Goal: Task Accomplishment & Management: Complete application form

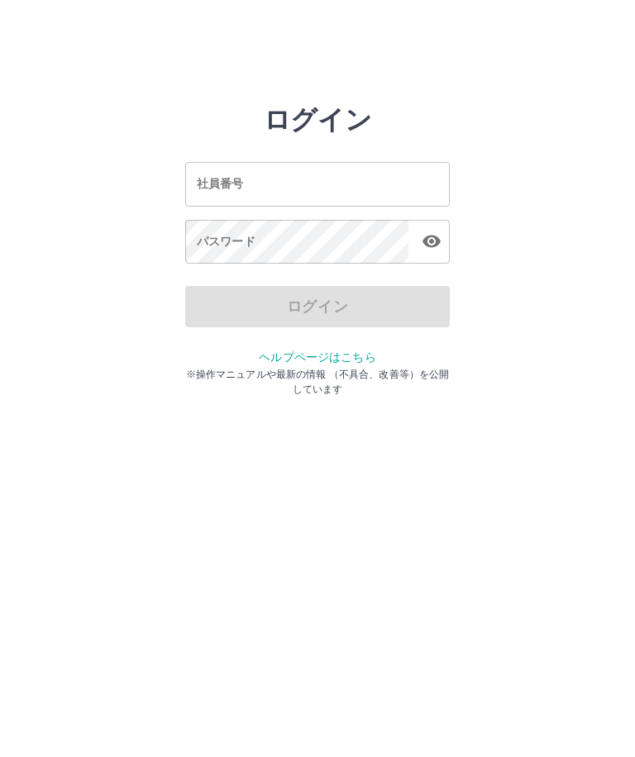
click at [359, 176] on input "社員番号" at bounding box center [317, 184] width 264 height 44
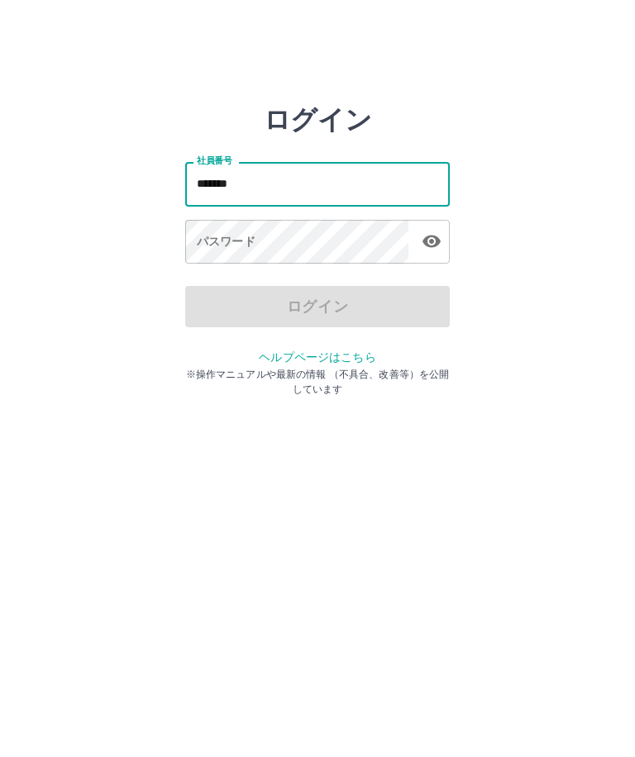
type input "*******"
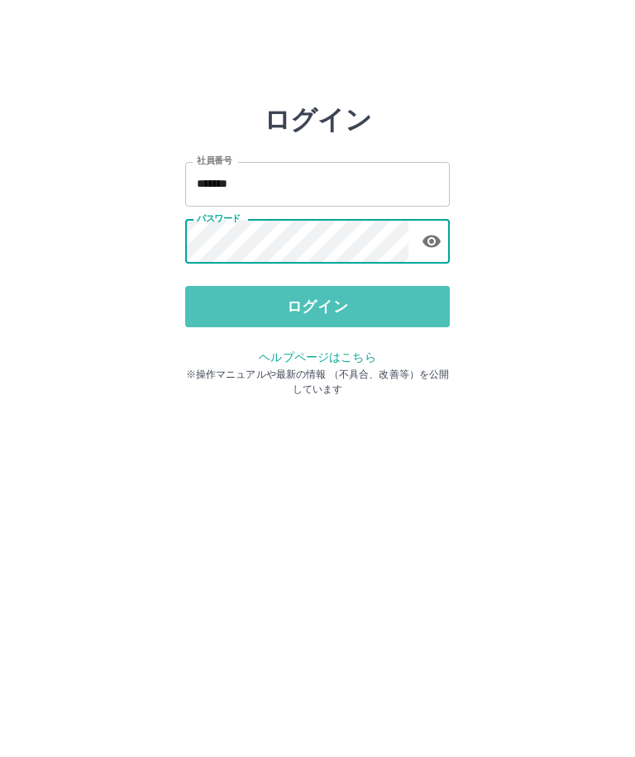
click at [324, 286] on button "ログイン" at bounding box center [317, 306] width 264 height 41
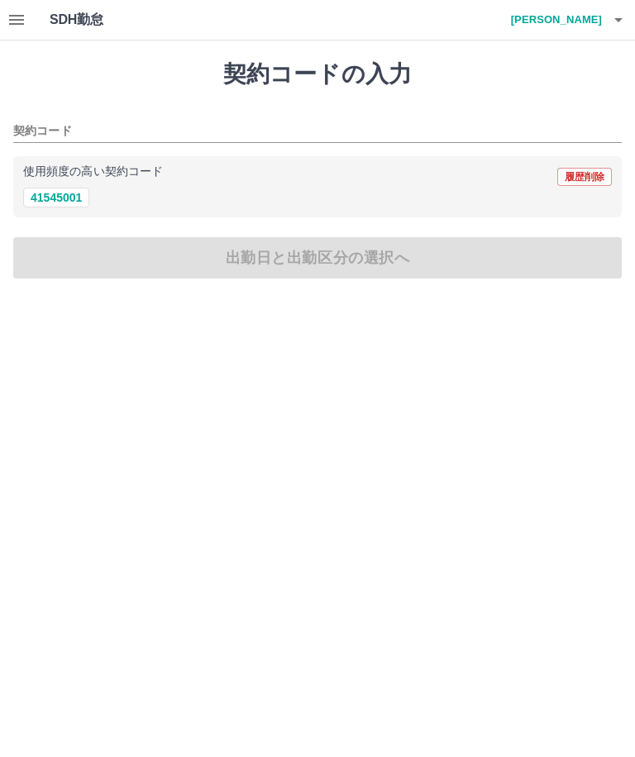
click at [22, 21] on icon "button" at bounding box center [16, 20] width 15 height 10
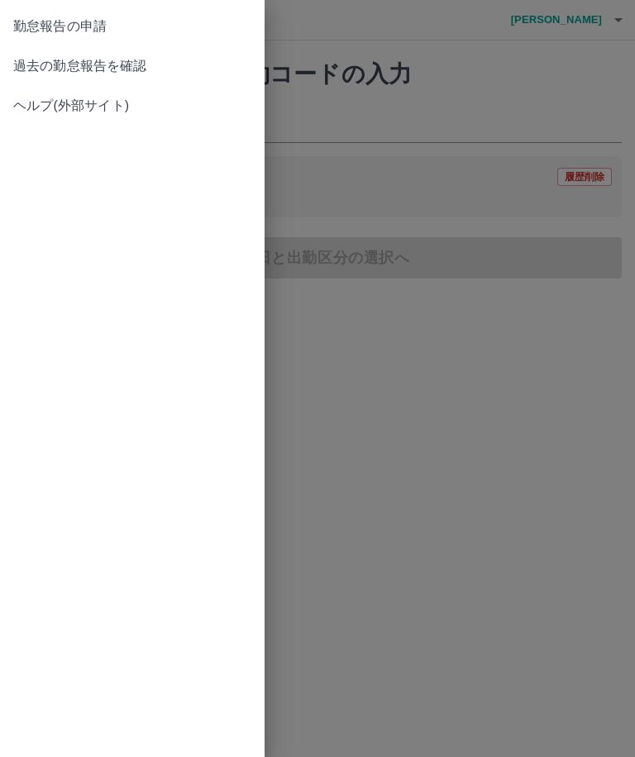
click at [126, 58] on span "過去の勤怠報告を確認" at bounding box center [132, 66] width 238 height 20
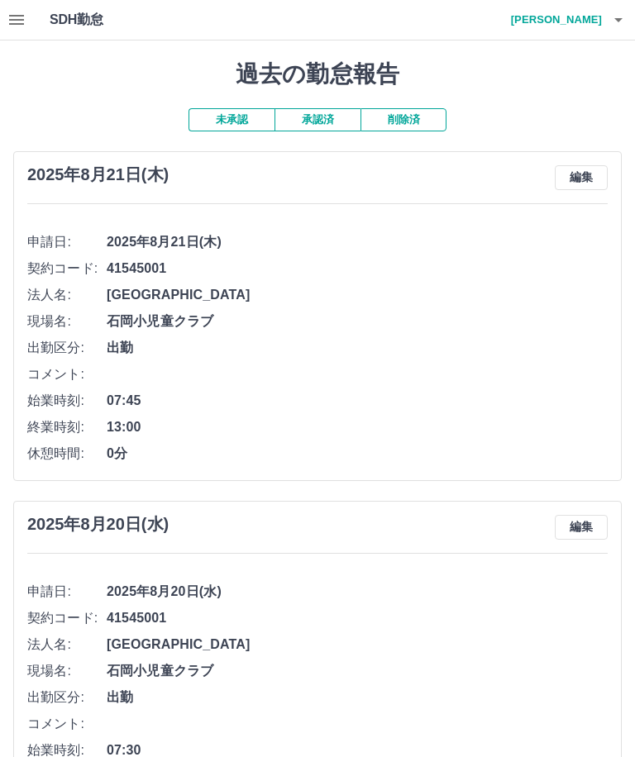
click at [597, 21] on h4 "鈴木　歌子" at bounding box center [551, 20] width 99 height 40
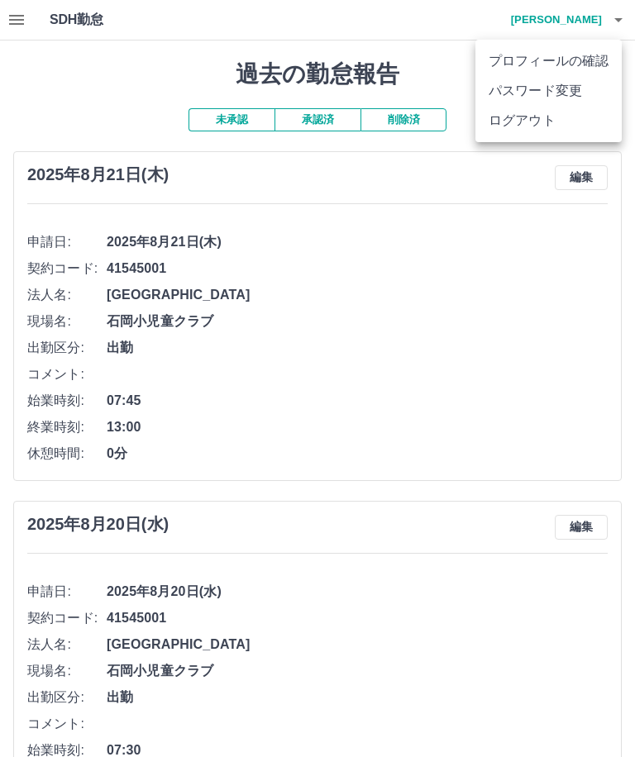
click at [541, 119] on li "ログアウト" at bounding box center [548, 121] width 146 height 30
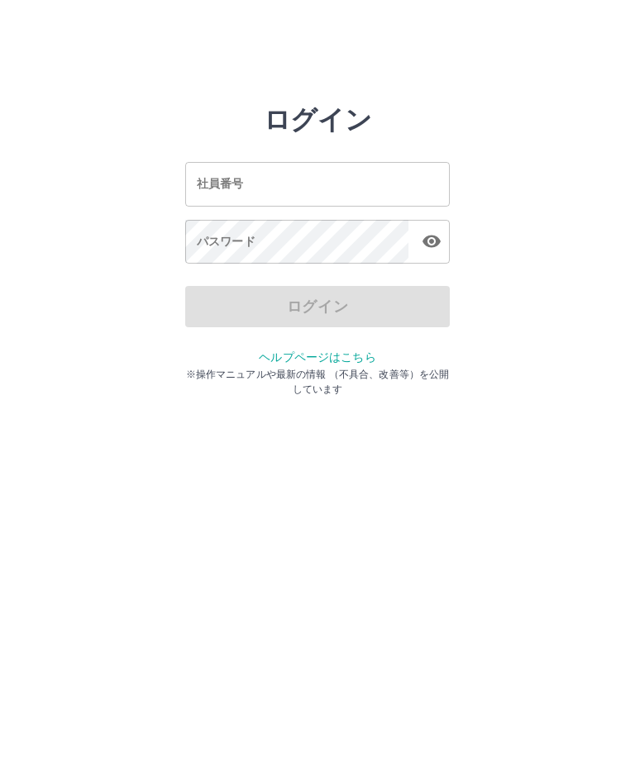
click at [342, 177] on input "社員番号" at bounding box center [317, 184] width 264 height 44
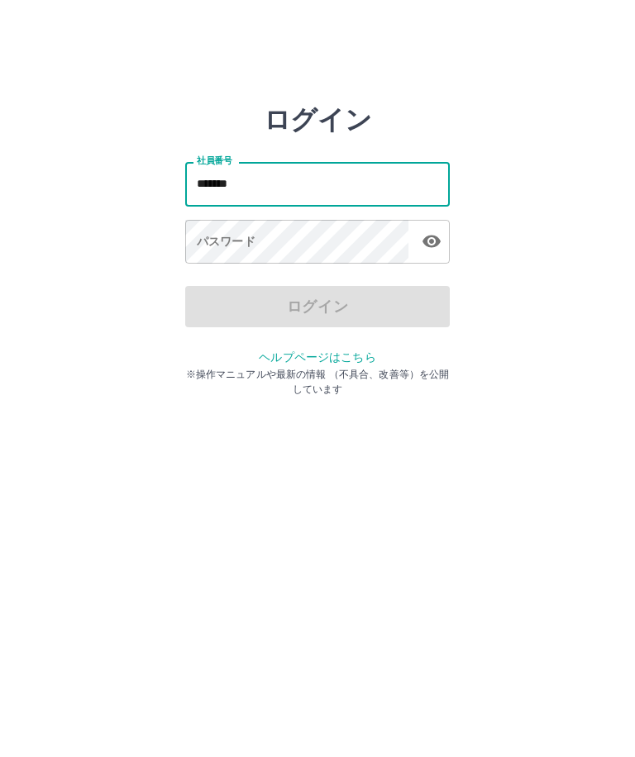
type input "*******"
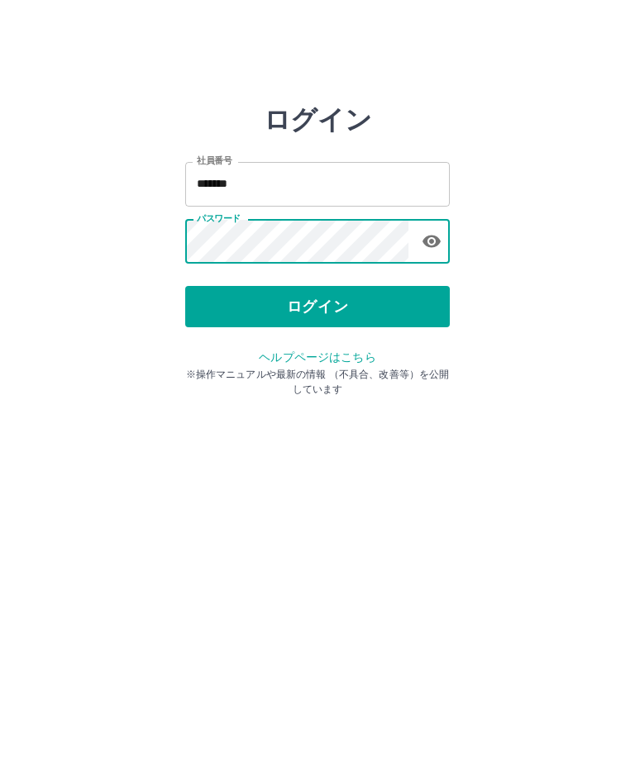
click at [318, 286] on button "ログイン" at bounding box center [317, 306] width 264 height 41
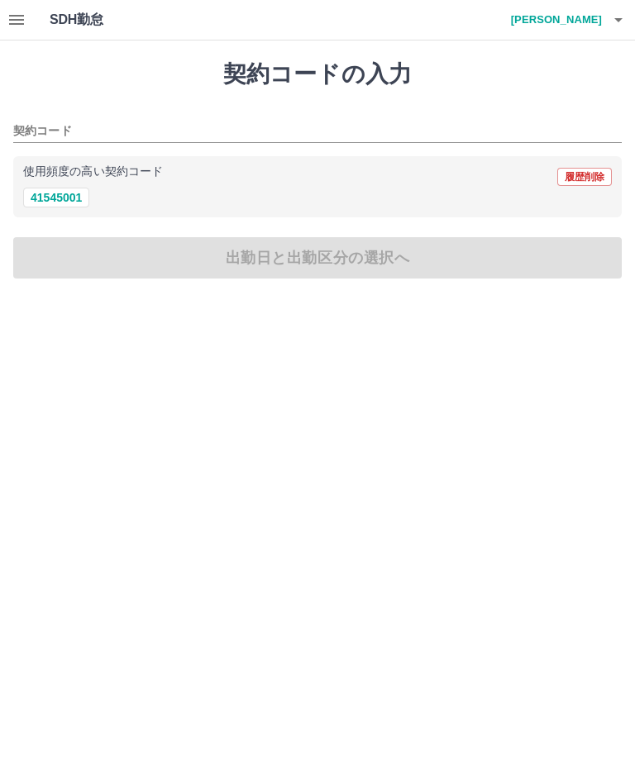
click at [61, 202] on button "41545001" at bounding box center [56, 198] width 66 height 20
type input "********"
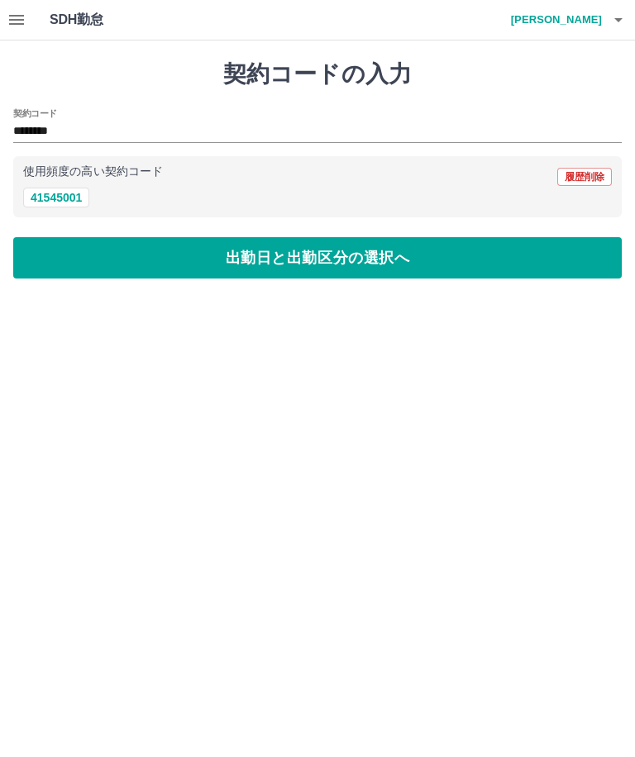
click at [283, 256] on button "出勤日と出勤区分の選択へ" at bounding box center [317, 257] width 608 height 41
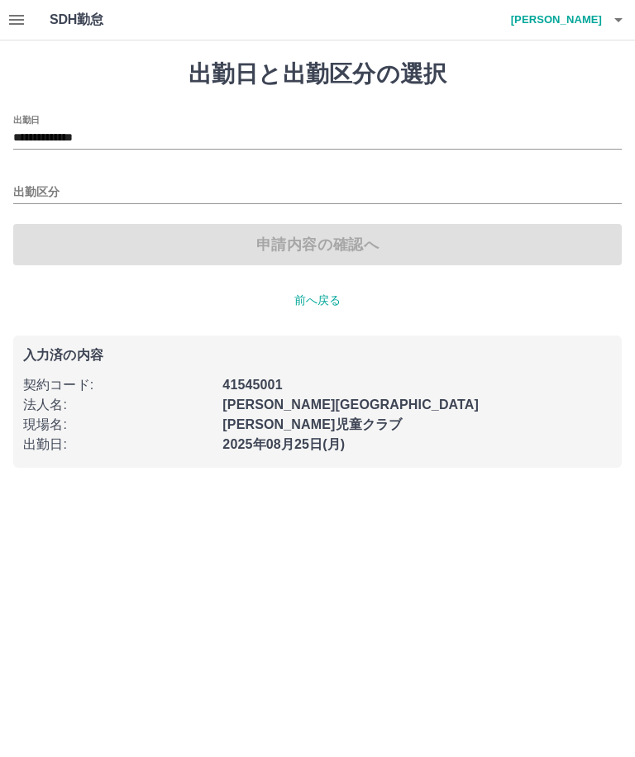
click at [102, 136] on input "**********" at bounding box center [317, 138] width 608 height 21
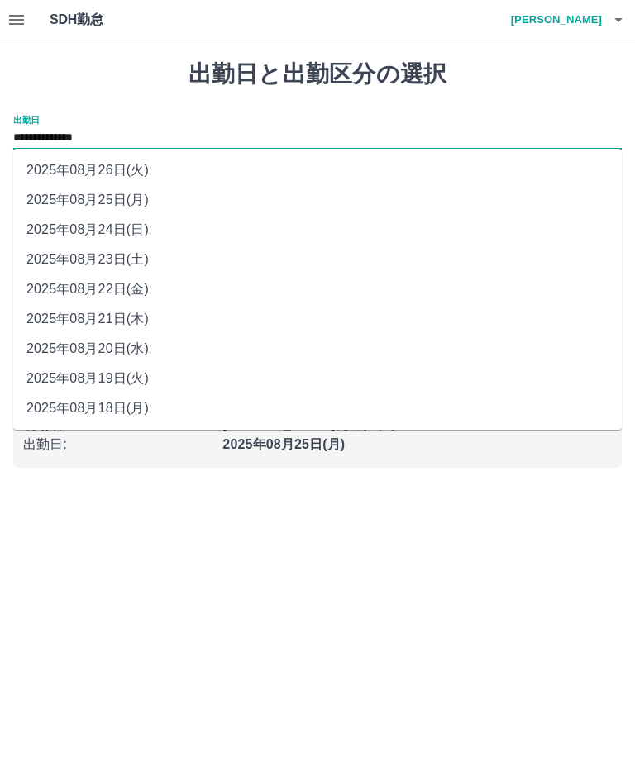
click at [138, 297] on li "2025年08月22日(金)" at bounding box center [317, 289] width 608 height 30
type input "**********"
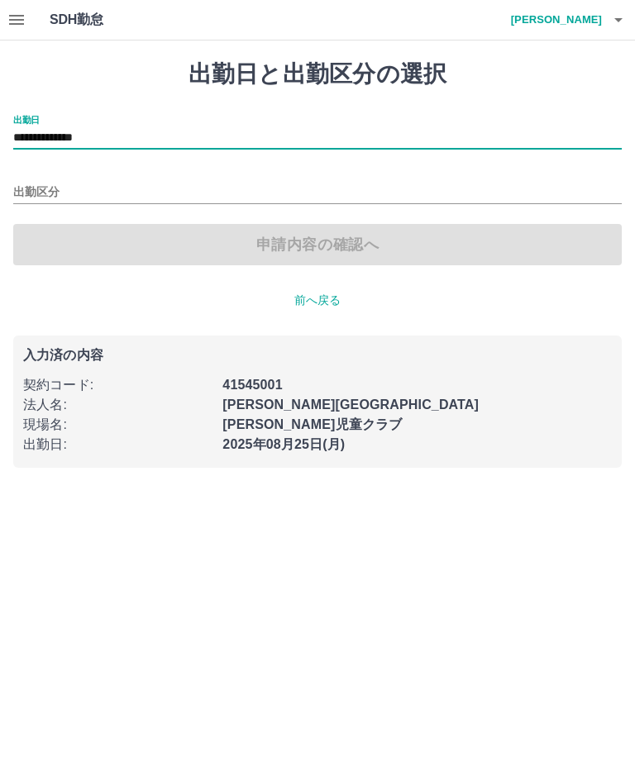
click at [45, 201] on input "出勤区分" at bounding box center [317, 193] width 608 height 21
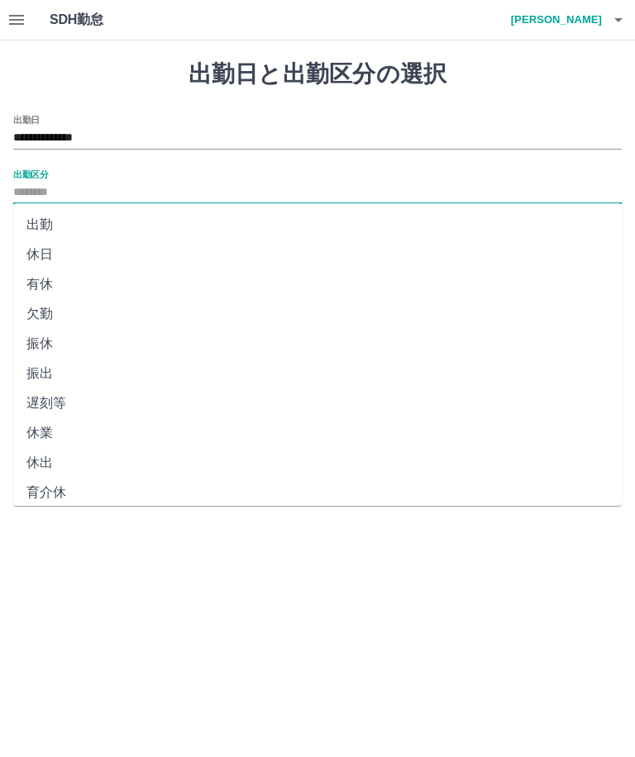
click at [55, 223] on li "出勤" at bounding box center [317, 225] width 608 height 30
type input "**"
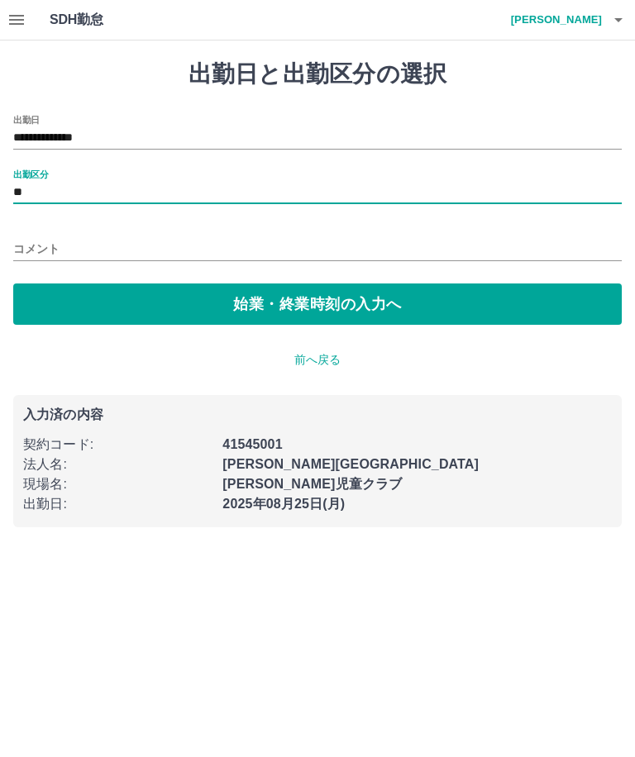
click at [281, 300] on button "始業・終業時刻の入力へ" at bounding box center [317, 303] width 608 height 41
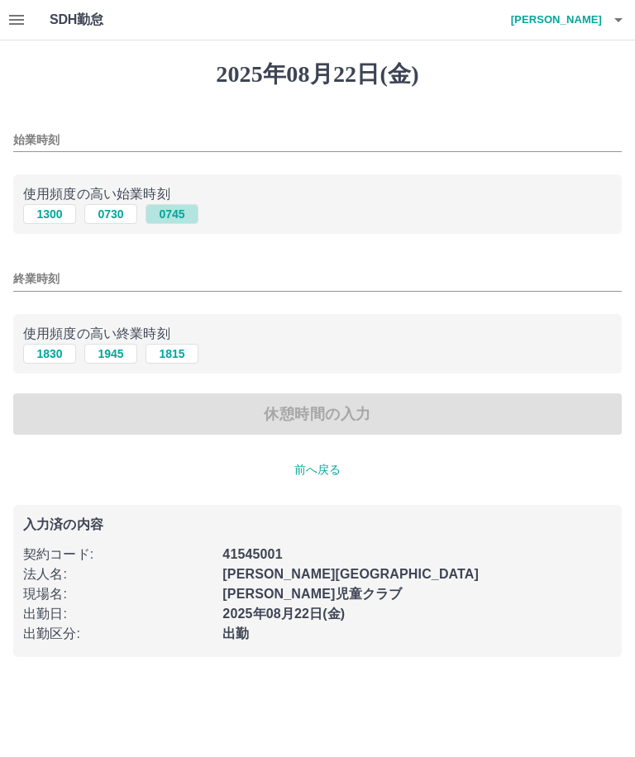
click at [183, 215] on button "0745" at bounding box center [171, 214] width 53 height 20
type input "****"
click at [50, 281] on input "終業時刻" at bounding box center [317, 279] width 608 height 24
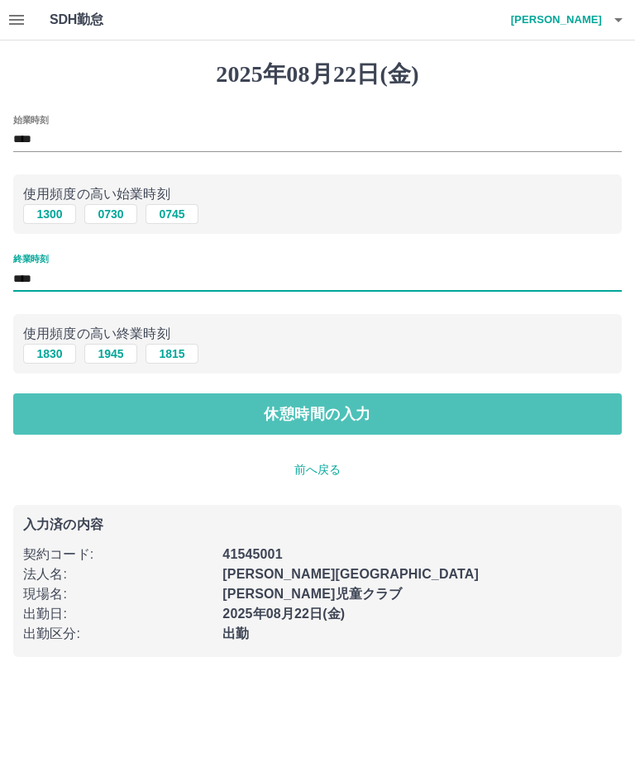
type input "****"
click at [303, 430] on button "休憩時間の入力" at bounding box center [317, 413] width 608 height 41
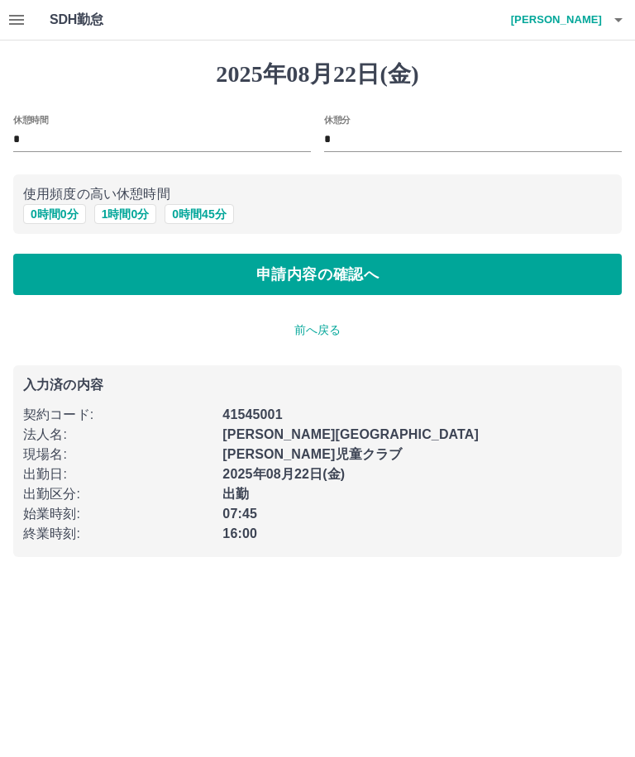
click at [48, 135] on input "*" at bounding box center [161, 140] width 297 height 24
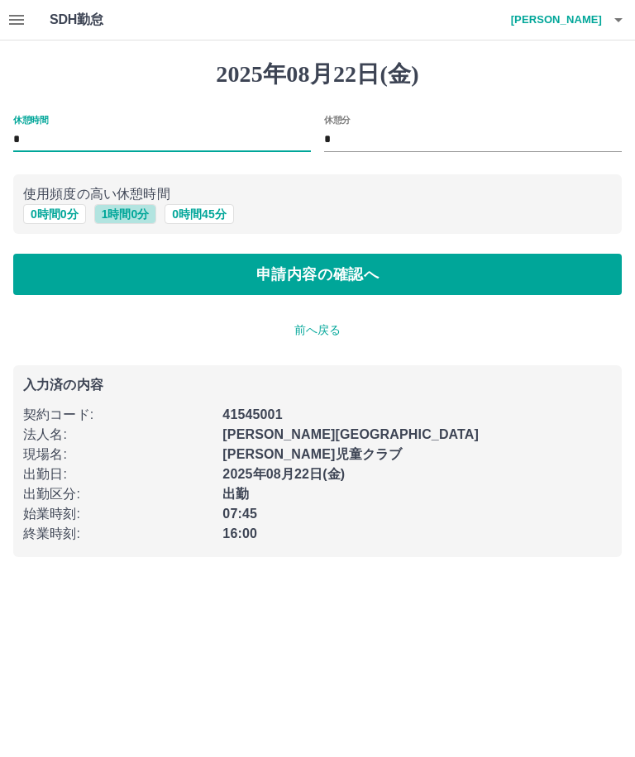
click at [144, 209] on button "1 時間 0 分" at bounding box center [125, 214] width 63 height 20
type input "*"
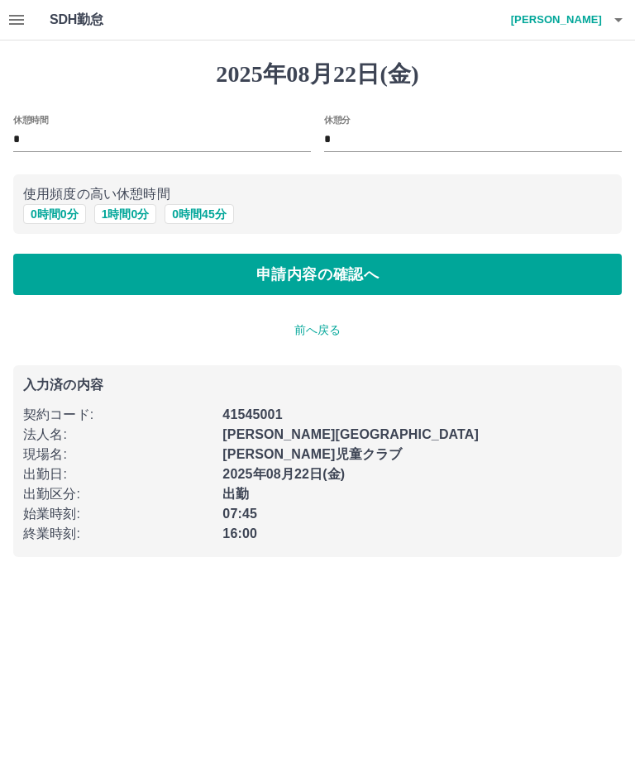
click at [325, 264] on button "申請内容の確認へ" at bounding box center [317, 274] width 608 height 41
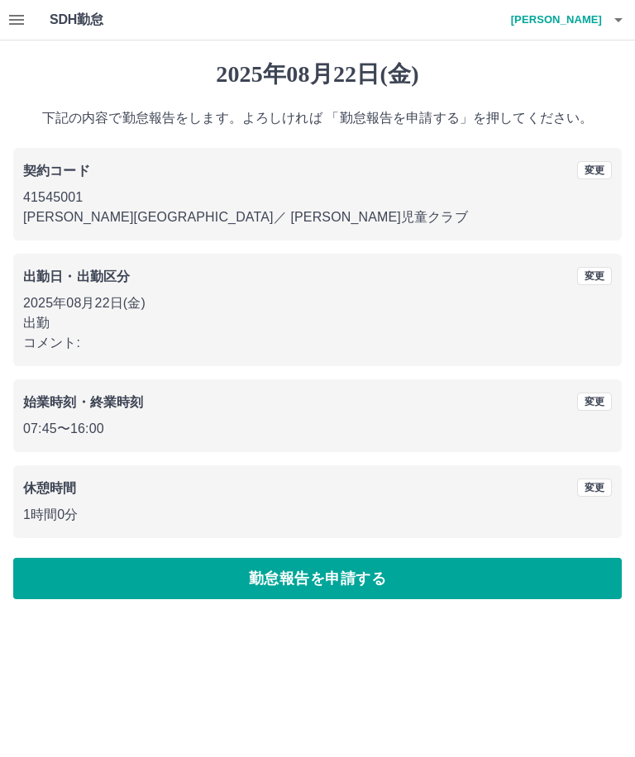
click at [69, 350] on p "コメント:" at bounding box center [317, 343] width 588 height 20
click at [57, 329] on p "出勤" at bounding box center [317, 323] width 588 height 20
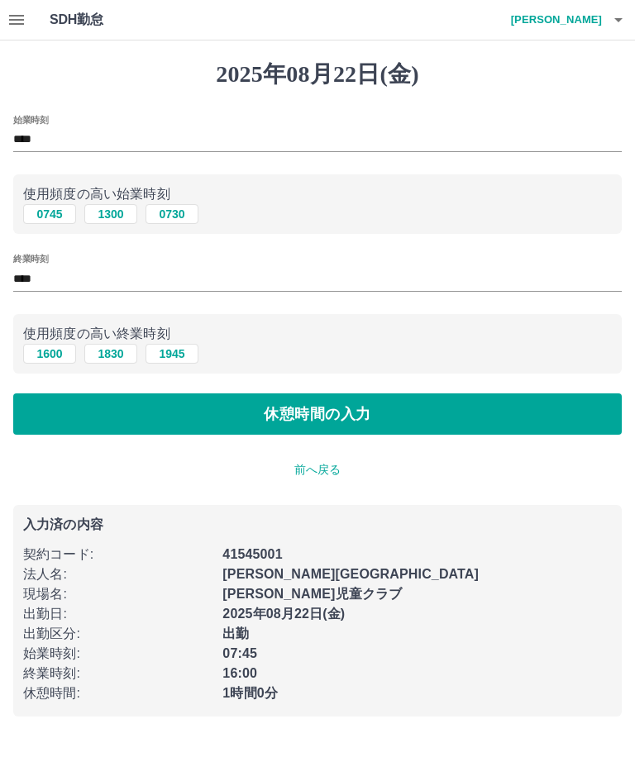
click at [308, 420] on button "休憩時間の入力" at bounding box center [317, 413] width 608 height 41
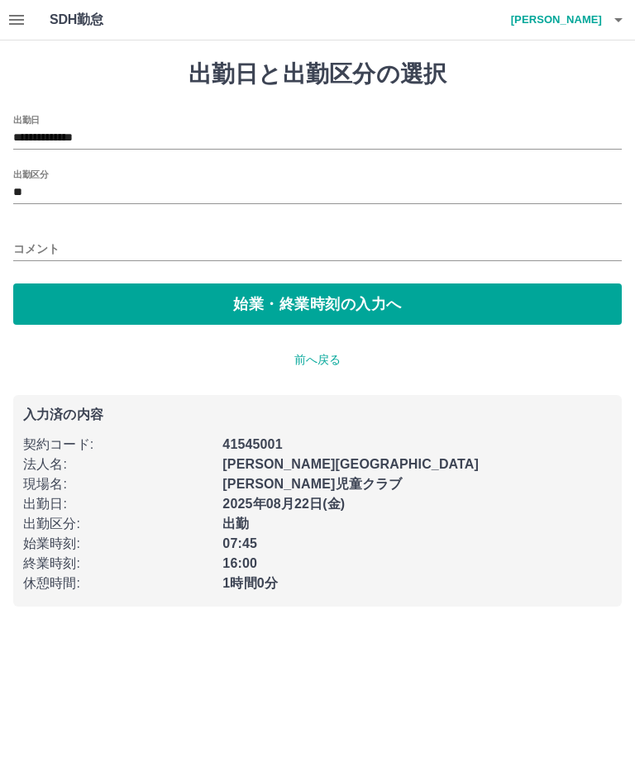
click at [43, 250] on input "コメント" at bounding box center [317, 249] width 608 height 24
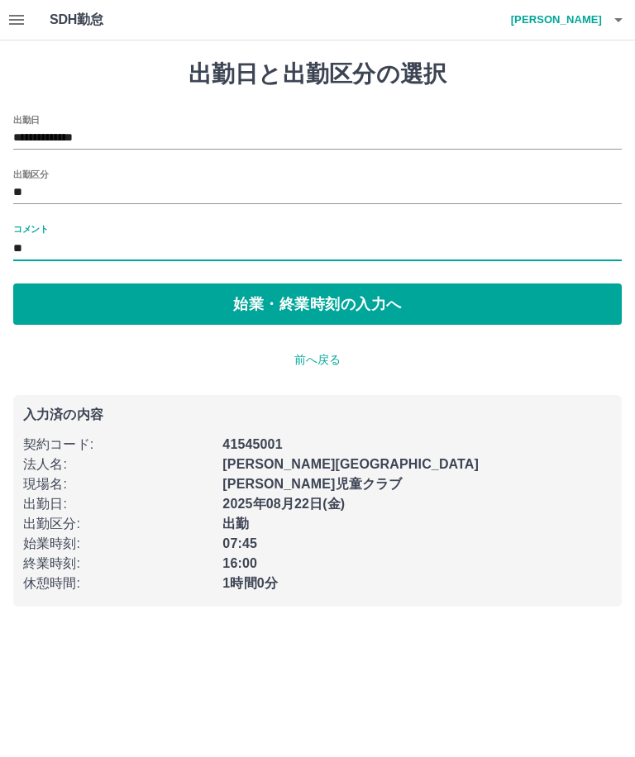
type input "*"
type input "******"
click at [280, 303] on button "始業・終業時刻の入力へ" at bounding box center [317, 303] width 608 height 41
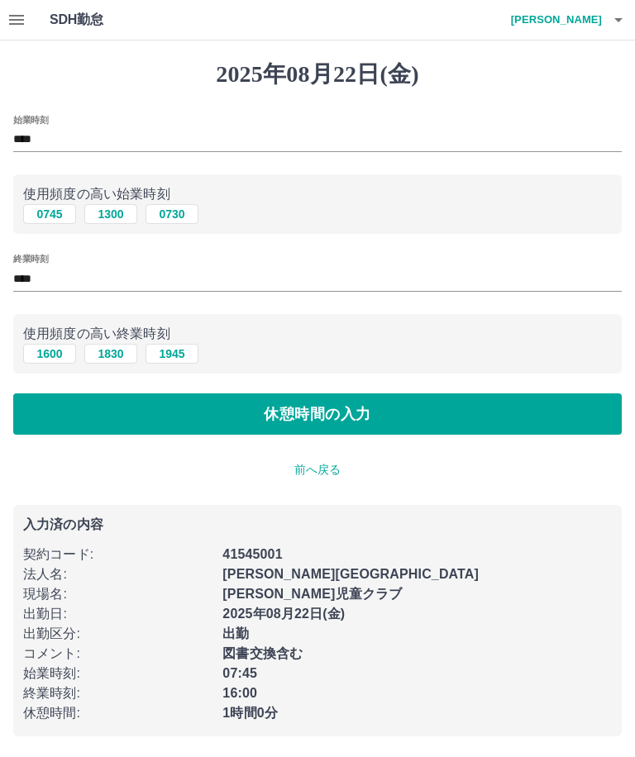
click at [308, 419] on button "休憩時間の入力" at bounding box center [317, 413] width 608 height 41
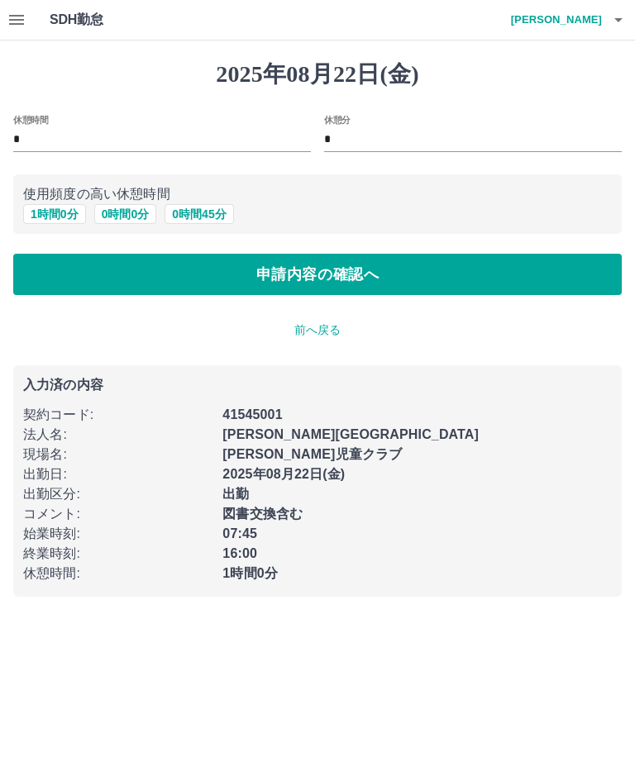
click at [55, 216] on button "1 時間 0 分" at bounding box center [54, 214] width 63 height 20
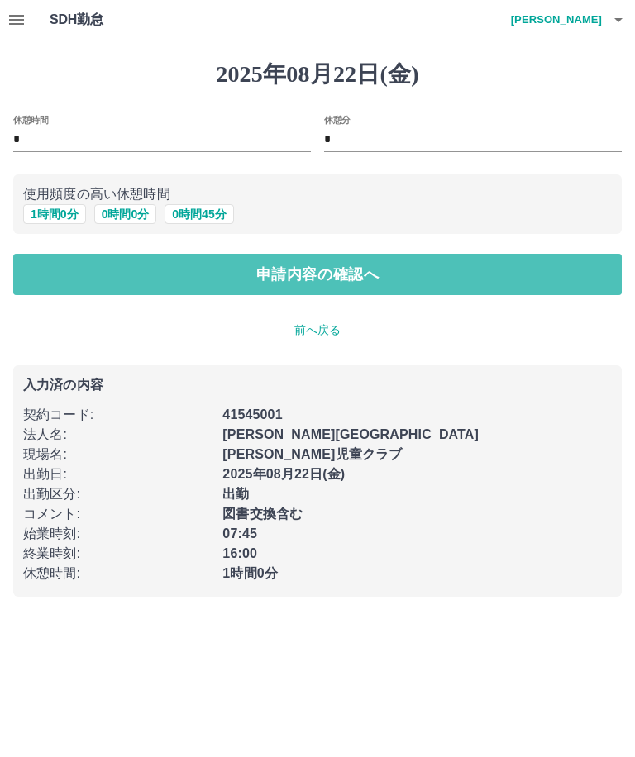
click at [339, 276] on button "申請内容の確認へ" at bounding box center [317, 274] width 608 height 41
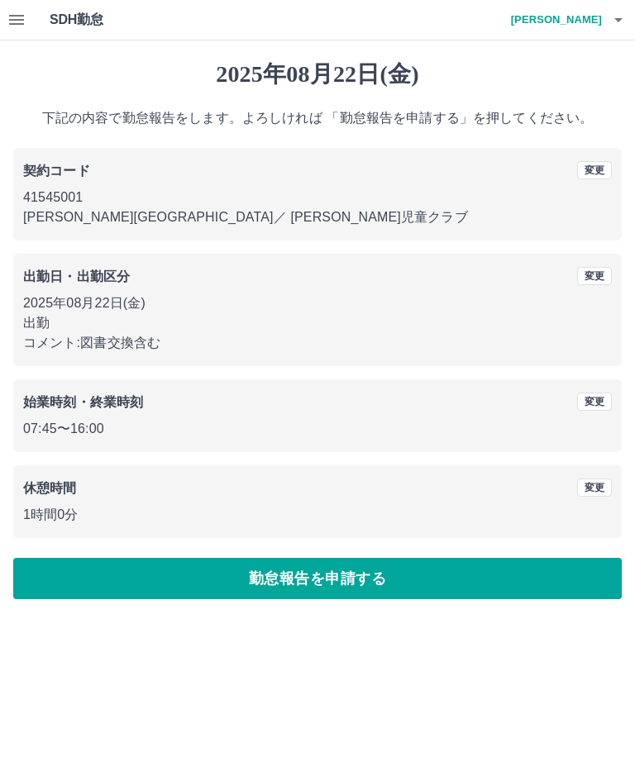
click at [335, 582] on button "勤怠報告を申請する" at bounding box center [317, 578] width 608 height 41
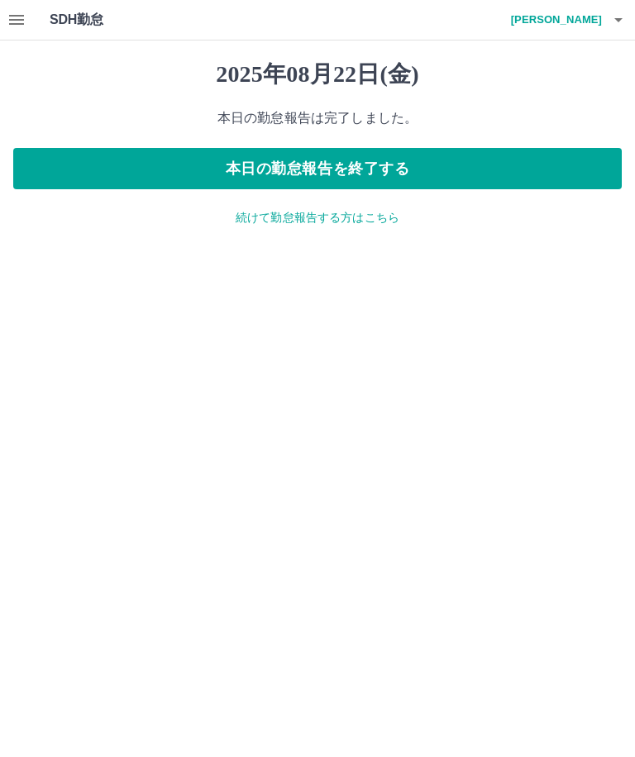
click at [371, 152] on button "本日の勤怠報告を終了する" at bounding box center [317, 168] width 608 height 41
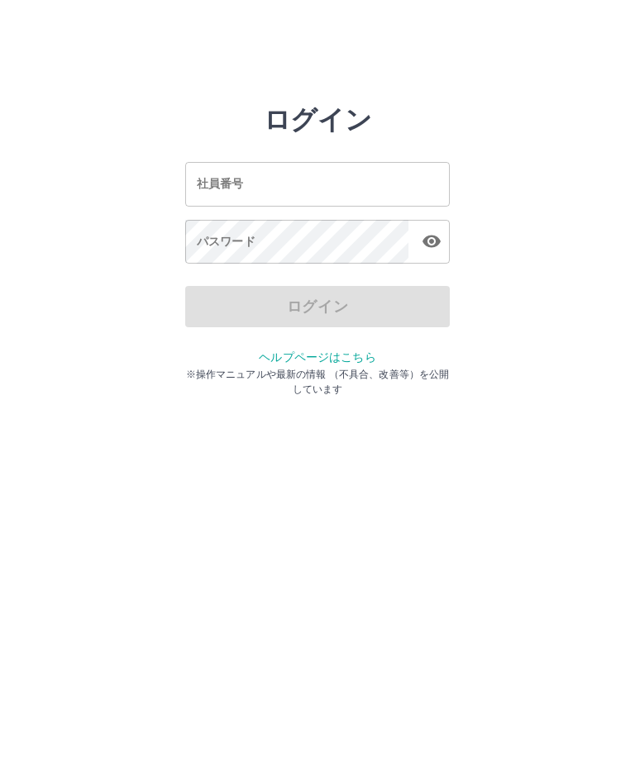
click at [291, 173] on input "社員番号" at bounding box center [317, 184] width 264 height 44
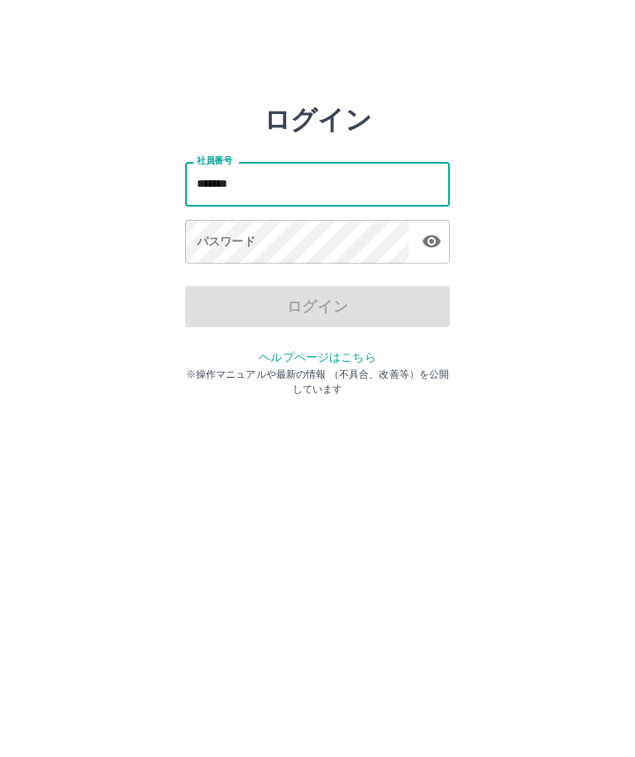
type input "*******"
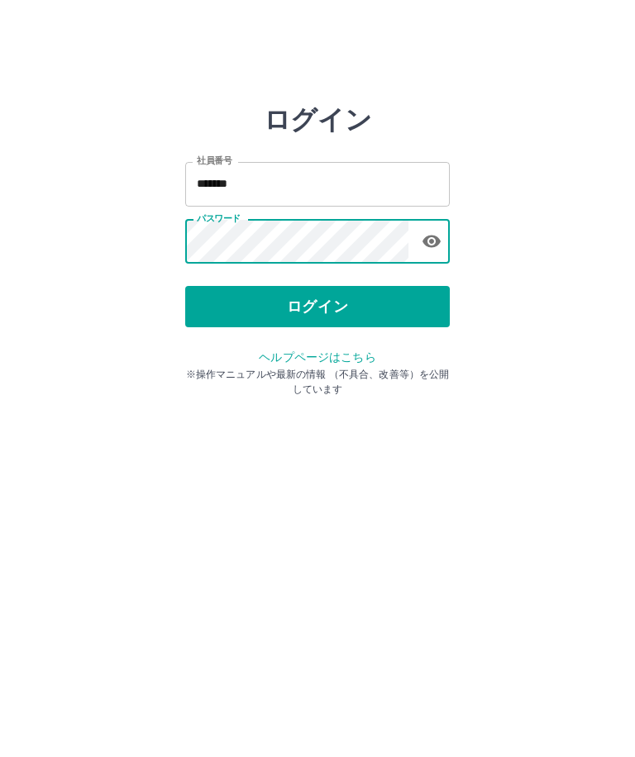
click at [336, 286] on button "ログイン" at bounding box center [317, 306] width 264 height 41
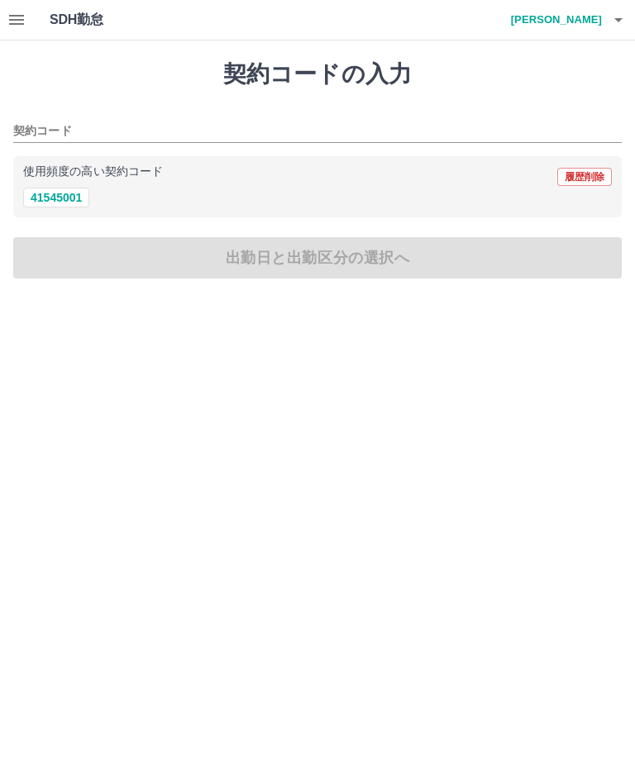
click at [19, 14] on icon "button" at bounding box center [17, 20] width 20 height 20
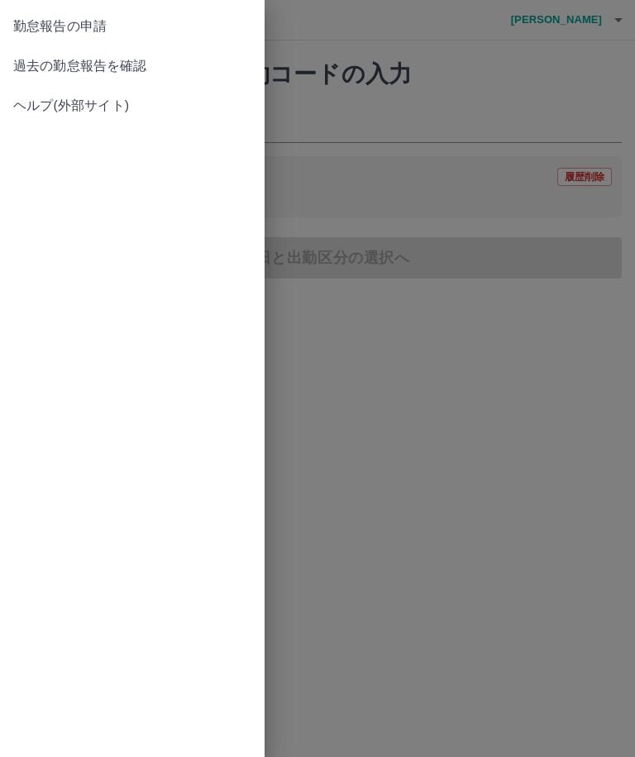
click at [112, 59] on span "過去の勤怠報告を確認" at bounding box center [132, 66] width 238 height 20
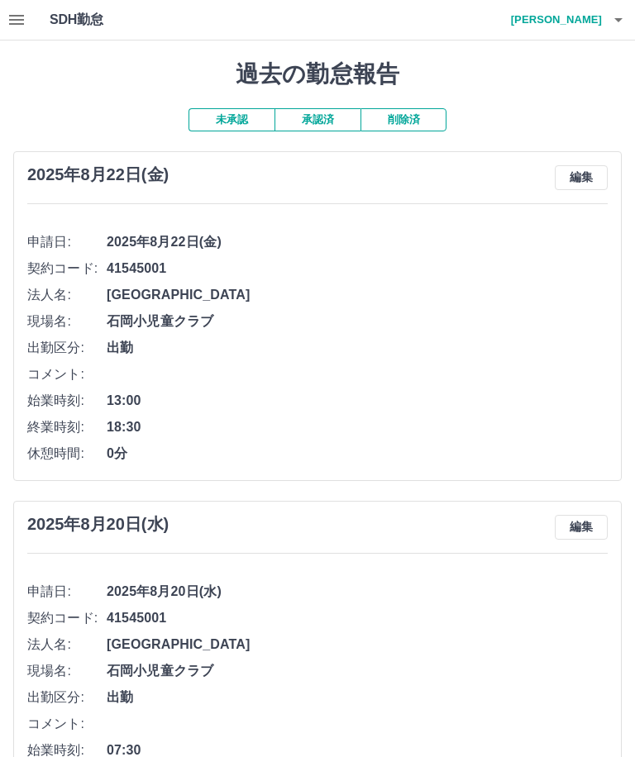
click at [316, 108] on button "承認済" at bounding box center [317, 119] width 86 height 23
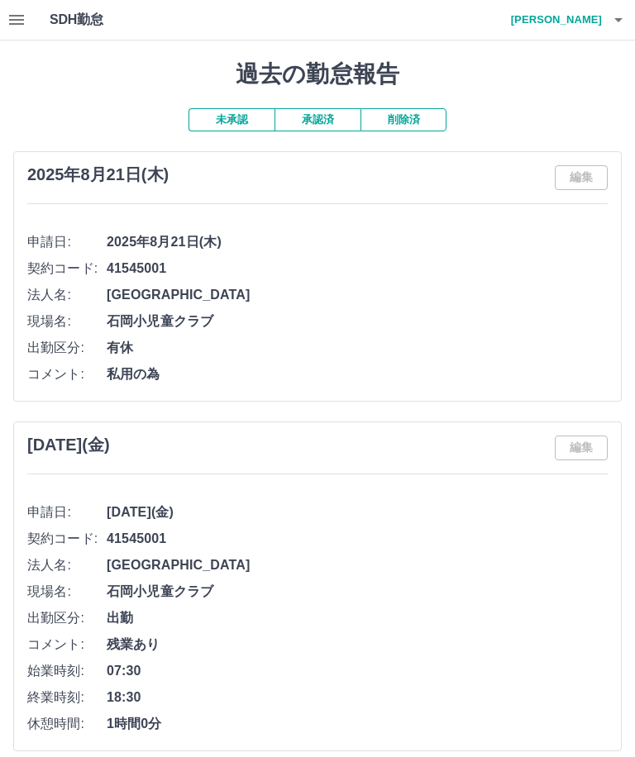
click at [238, 108] on button "未承認" at bounding box center [231, 119] width 86 height 23
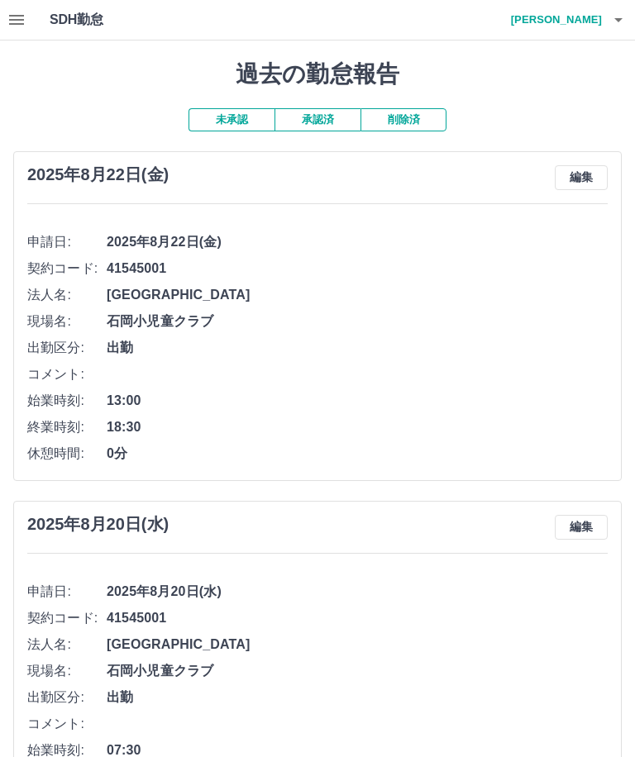
click at [324, 108] on button "承認済" at bounding box center [317, 119] width 86 height 23
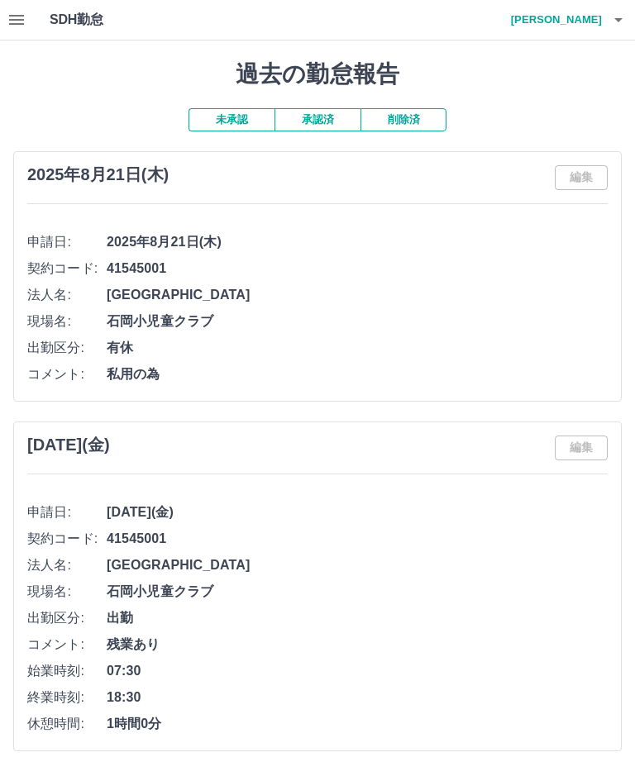
click at [231, 108] on button "未承認" at bounding box center [231, 119] width 86 height 23
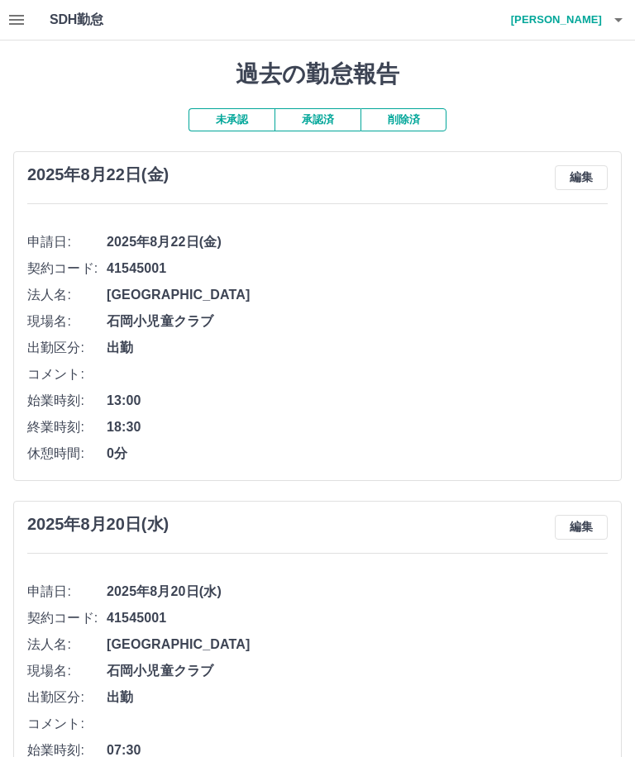
click at [588, 12] on h4 "本田　朝美" at bounding box center [551, 20] width 99 height 40
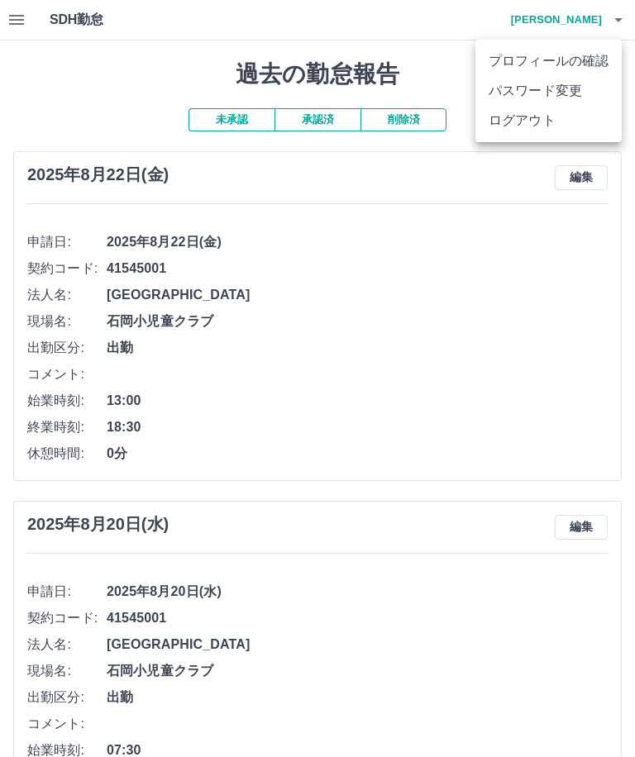
click at [535, 125] on li "ログアウト" at bounding box center [548, 121] width 146 height 30
